Goal: Task Accomplishment & Management: Manage account settings

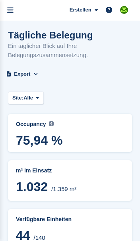
click at [12, 6] on link "menu" at bounding box center [10, 10] width 21 height 21
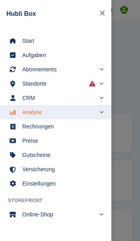
click at [24, 42] on span "Start" at bounding box center [60, 40] width 77 height 11
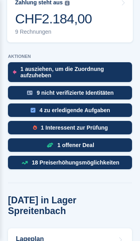
scroll to position [339, 0]
click at [26, 121] on div "1 Interessent zur Prüfung" at bounding box center [70, 128] width 124 height 14
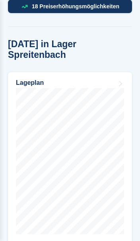
scroll to position [496, 0]
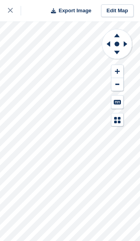
scroll to position [10, 0]
